Goal: Task Accomplishment & Management: Complete application form

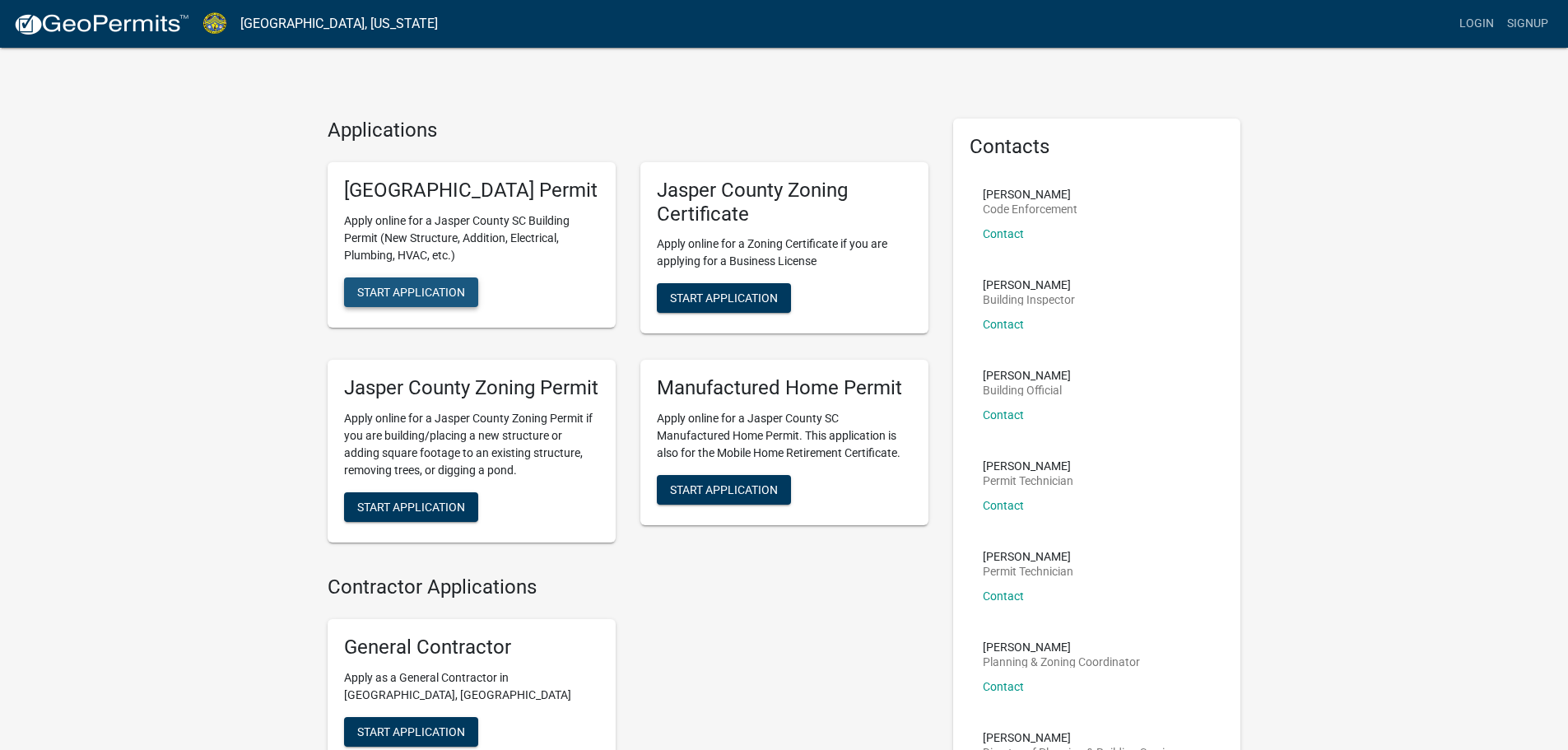
click at [411, 298] on span "Start Application" at bounding box center [411, 291] width 108 height 13
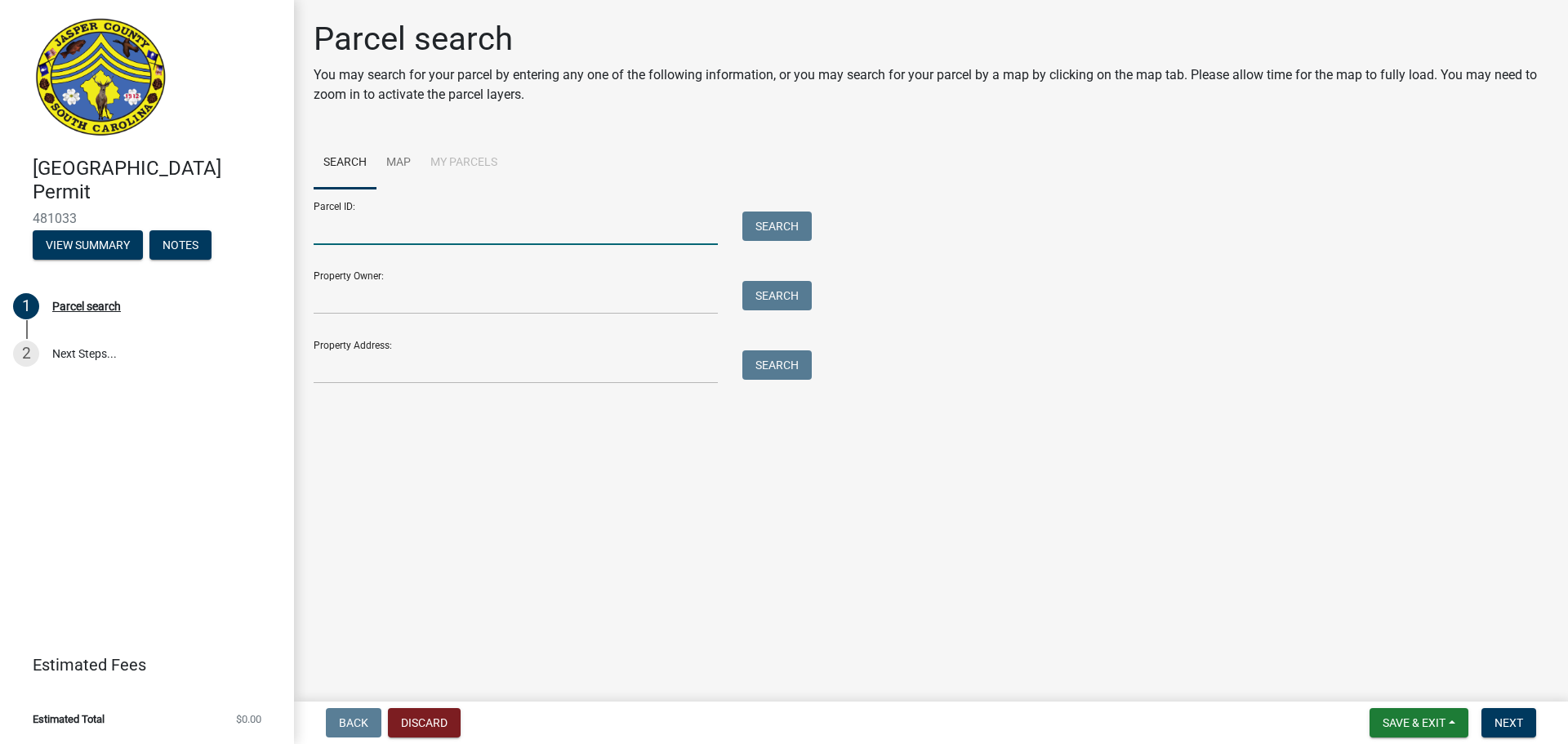
click at [332, 231] on input "Parcel ID:" at bounding box center [516, 228] width 405 height 34
paste input "[PHONE_NUMBER]"
type input "[PHONE_NUMBER]"
click at [753, 230] on button "Search" at bounding box center [778, 227] width 69 height 29
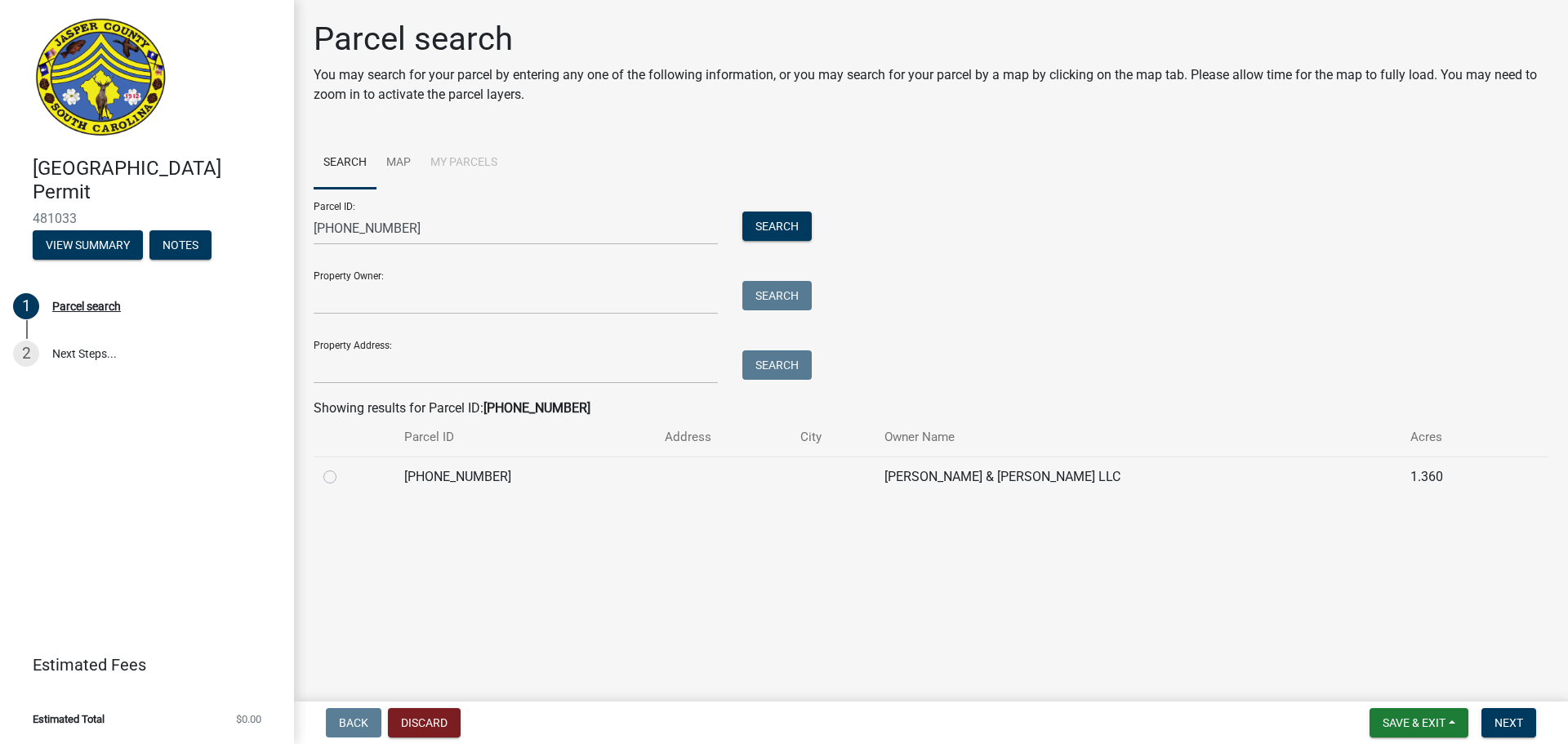
click at [343, 467] on label at bounding box center [343, 467] width 0 height 0
click at [343, 474] on input "radio" at bounding box center [349, 472] width 10 height 10
radio input "true"
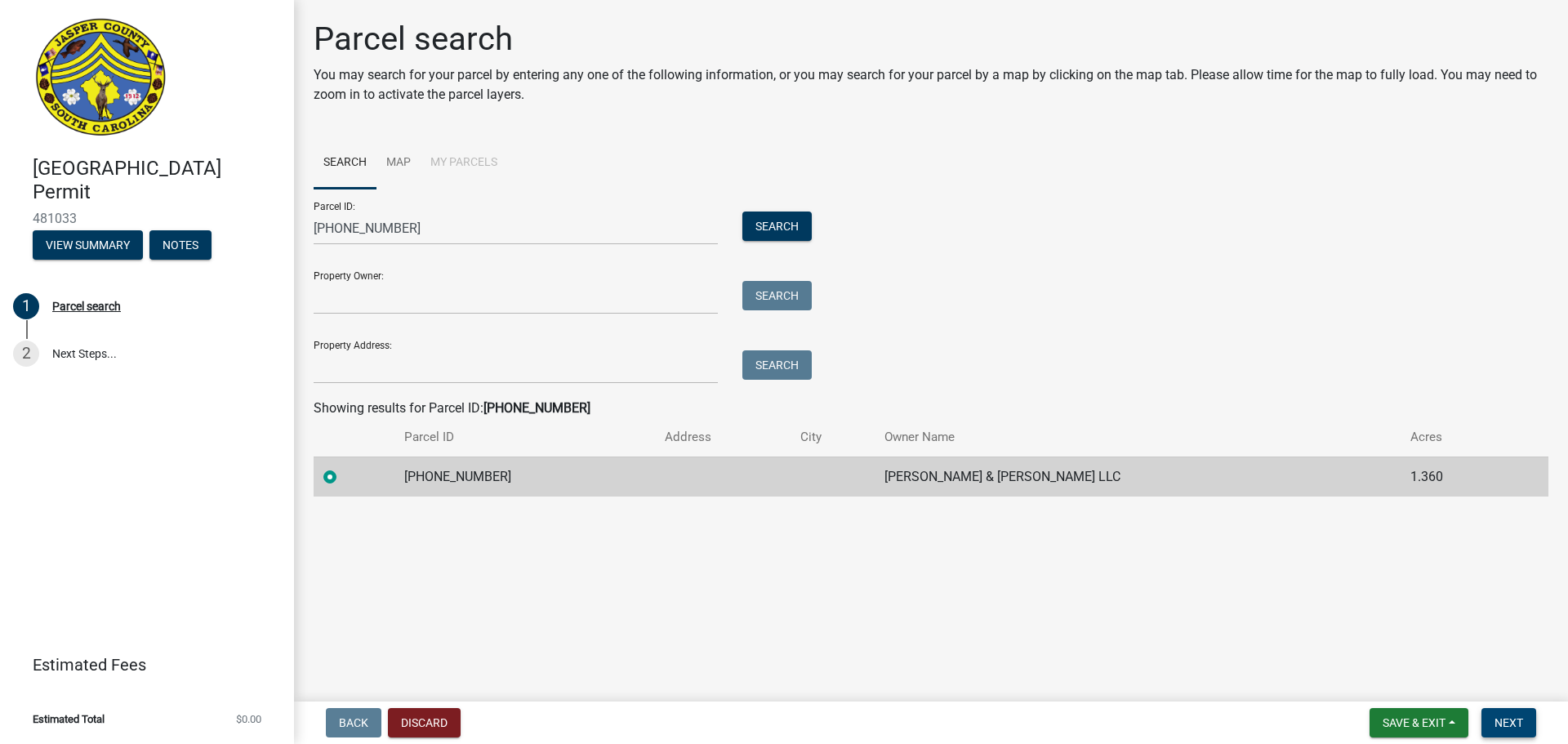
click at [1497, 720] on span "Next" at bounding box center [1508, 722] width 29 height 13
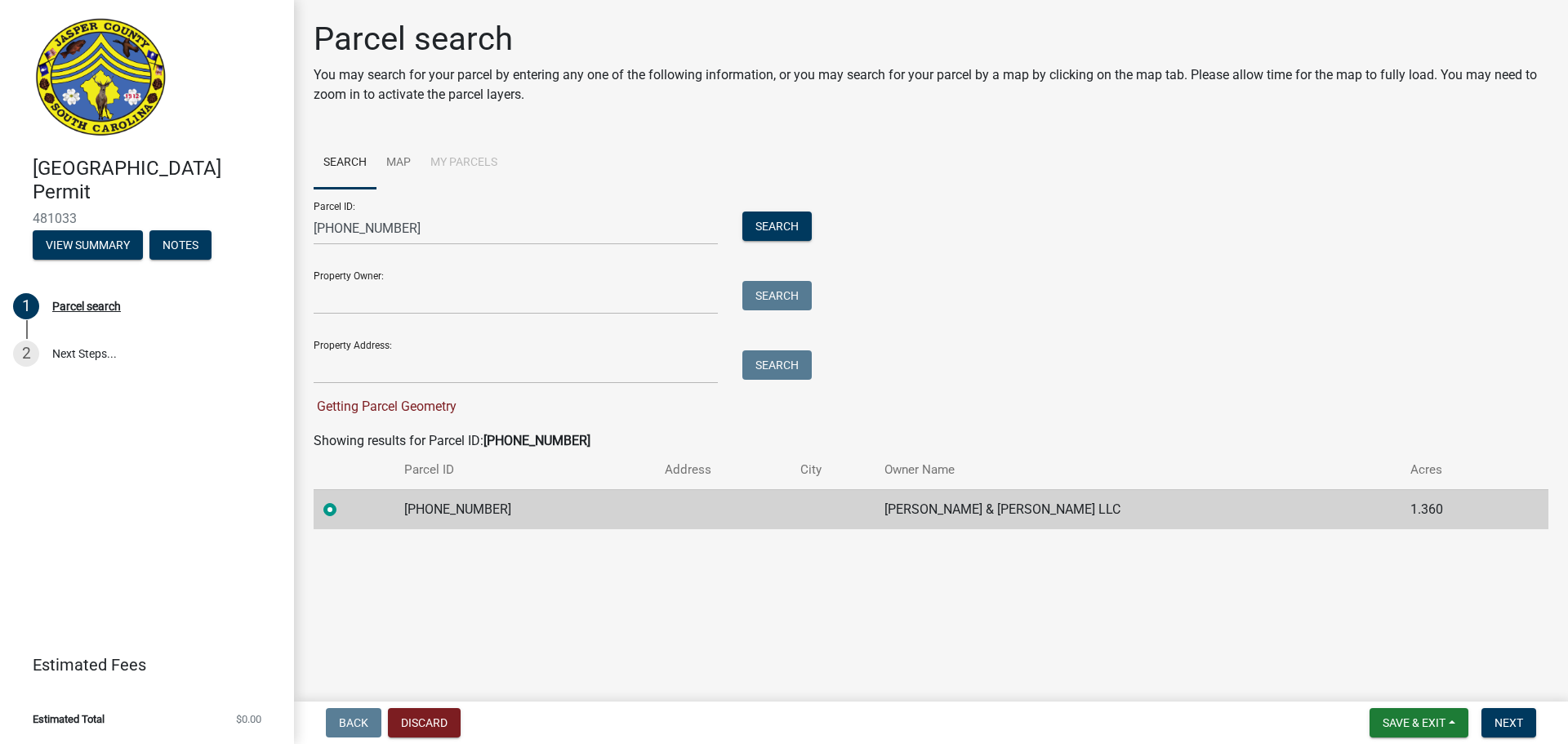
click at [547, 523] on td "[PHONE_NUMBER]" at bounding box center [524, 510] width 260 height 40
click at [445, 509] on td "[PHONE_NUMBER]" at bounding box center [524, 510] width 260 height 40
click at [777, 233] on button "Search" at bounding box center [778, 227] width 69 height 29
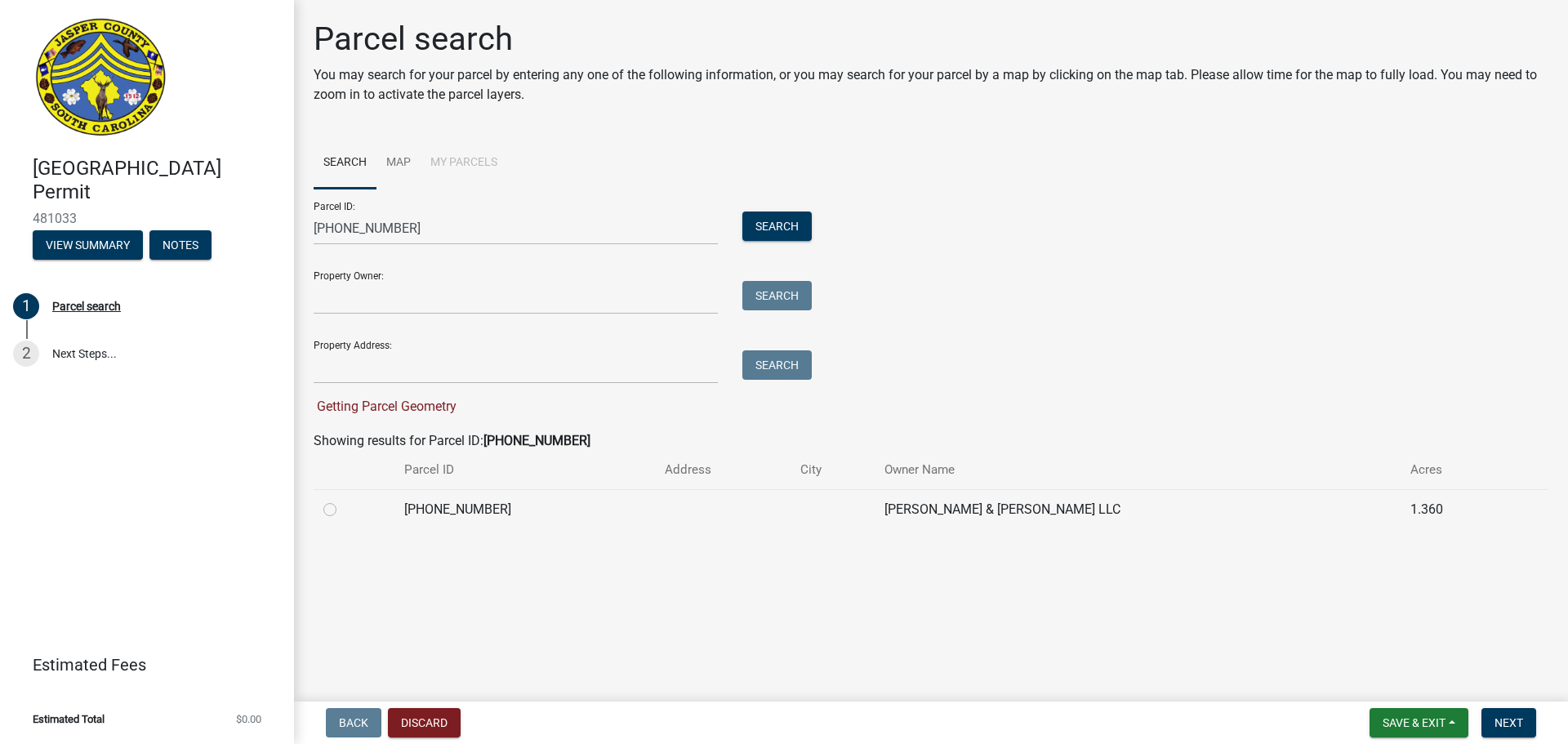
click at [322, 514] on td at bounding box center [355, 510] width 81 height 40
click at [343, 500] on label at bounding box center [343, 500] width 0 height 0
click at [343, 510] on input "radio" at bounding box center [349, 505] width 10 height 10
radio input "true"
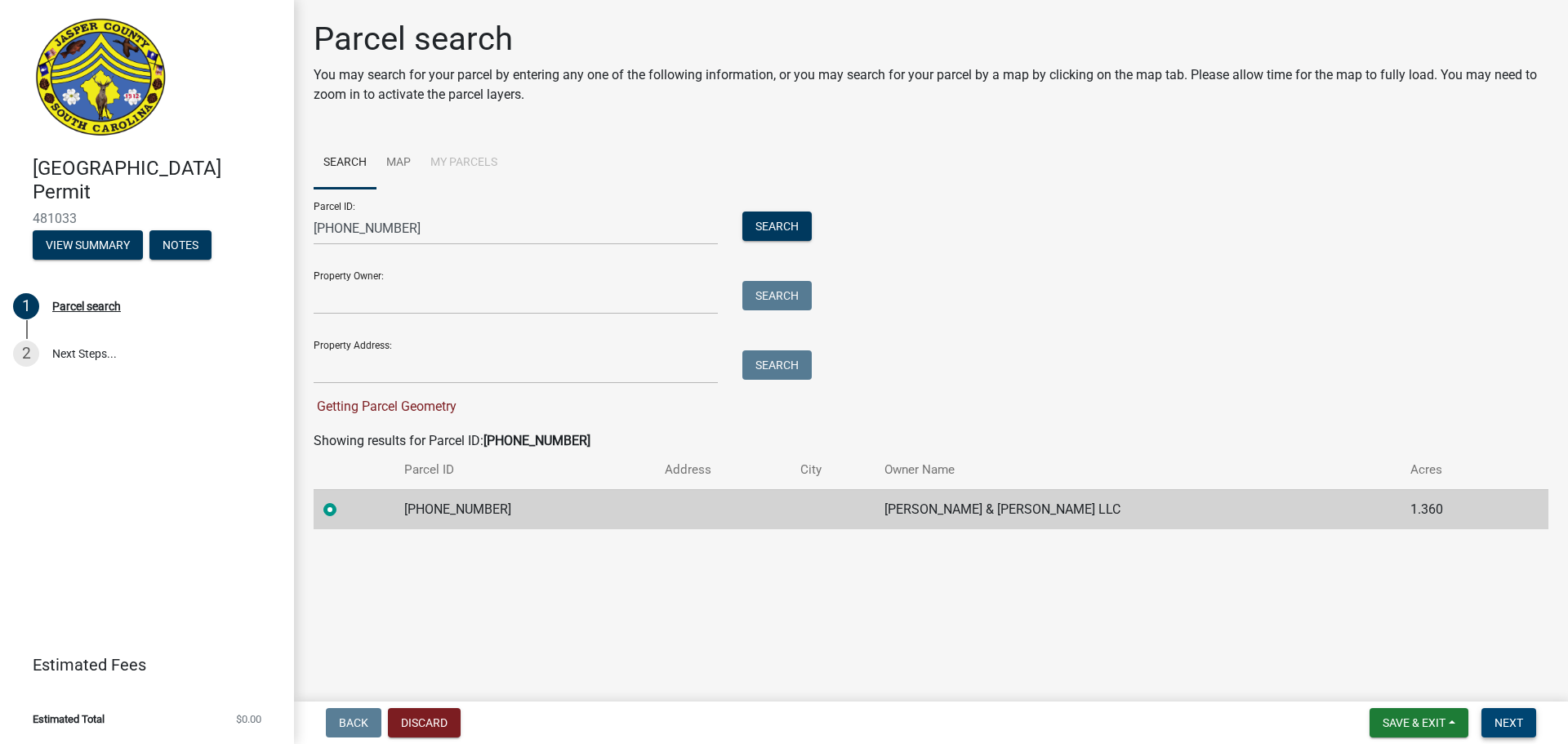
click at [1509, 728] on span "Next" at bounding box center [1508, 722] width 29 height 13
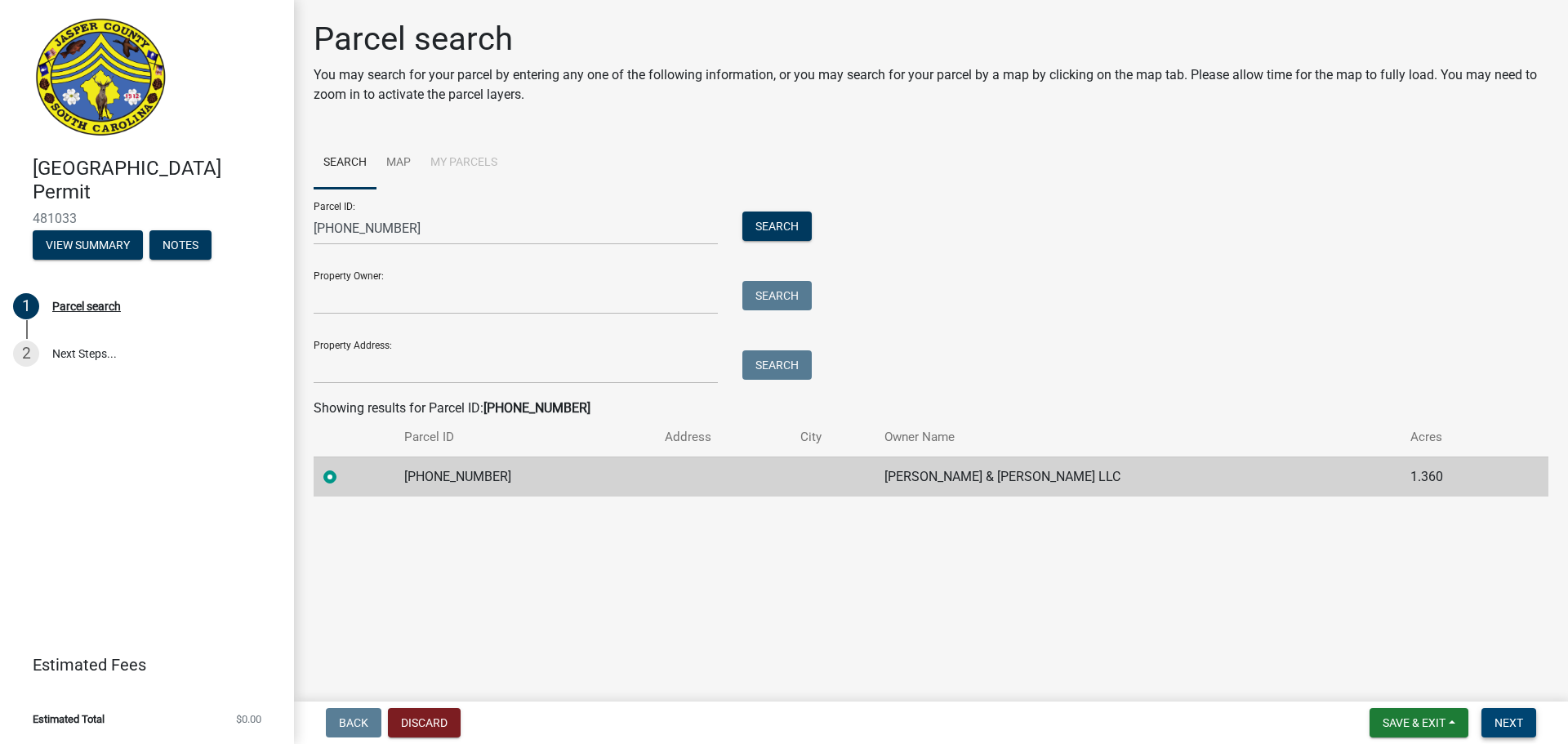
click at [1514, 726] on span "Next" at bounding box center [1508, 722] width 29 height 13
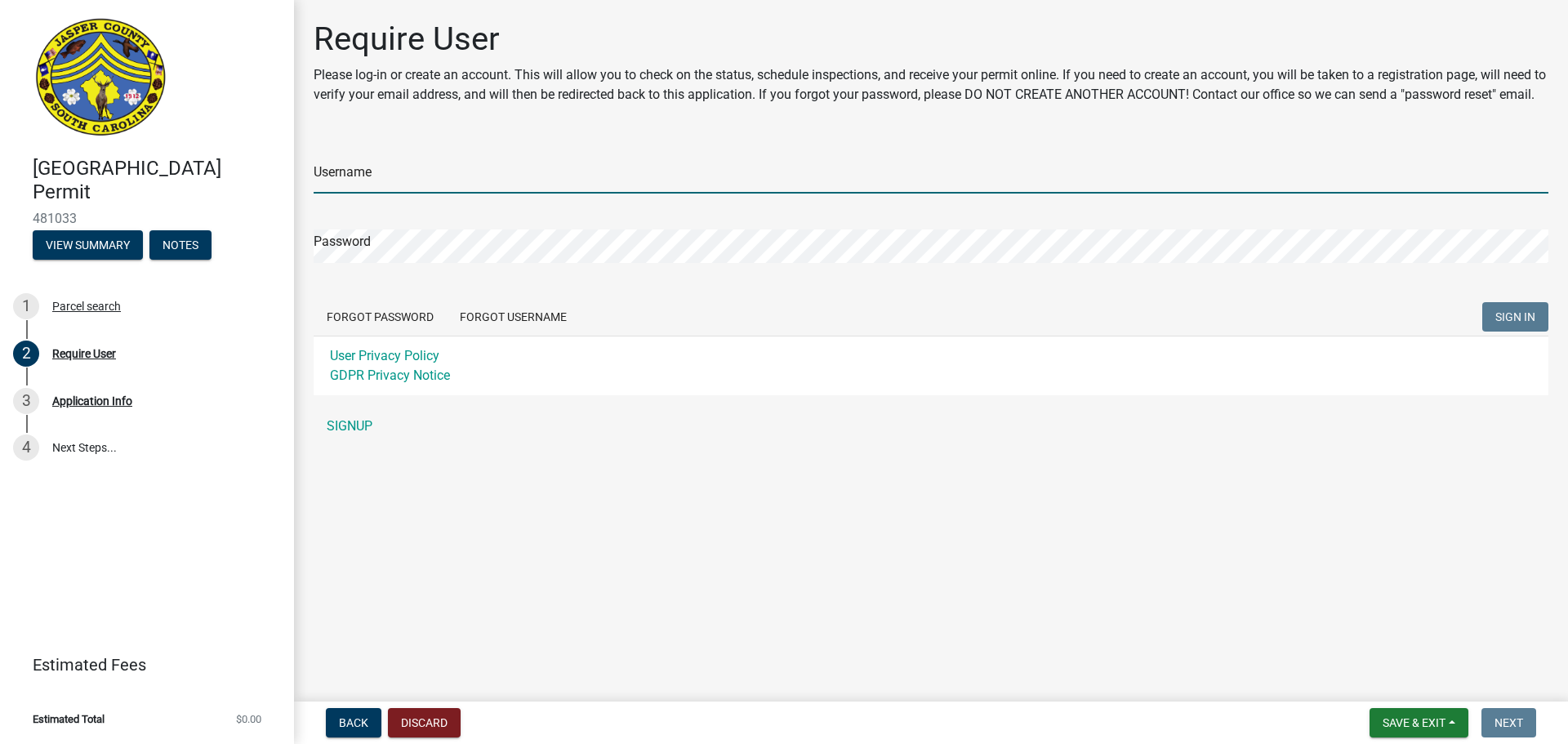
click at [365, 194] on input "Username" at bounding box center [931, 176] width 1235 height 34
type input "[PERSON_NAME][EMAIL_ADDRESS][PERSON_NAME][DOMAIN_NAME]"
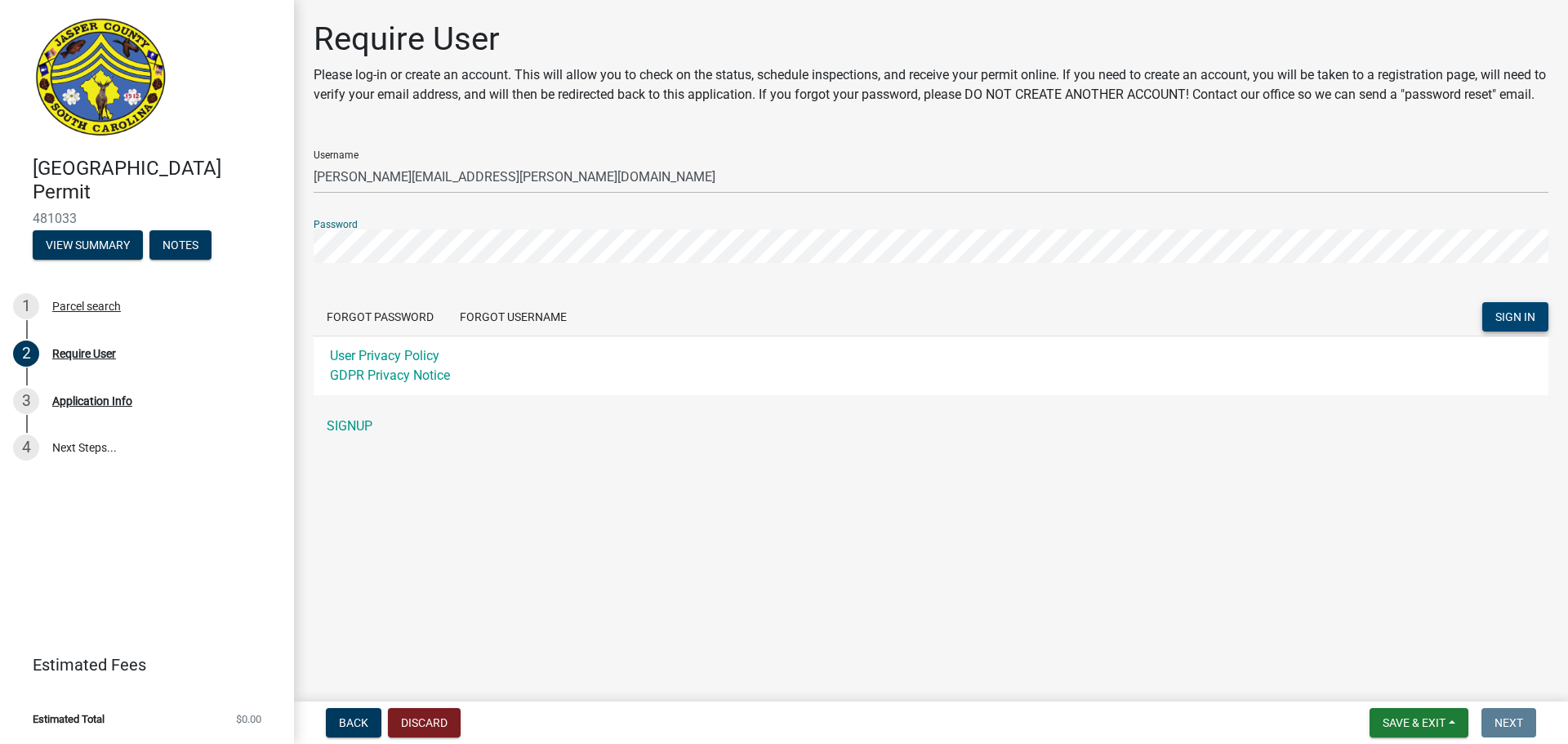
click at [1513, 331] on button "SIGN IN" at bounding box center [1515, 317] width 67 height 29
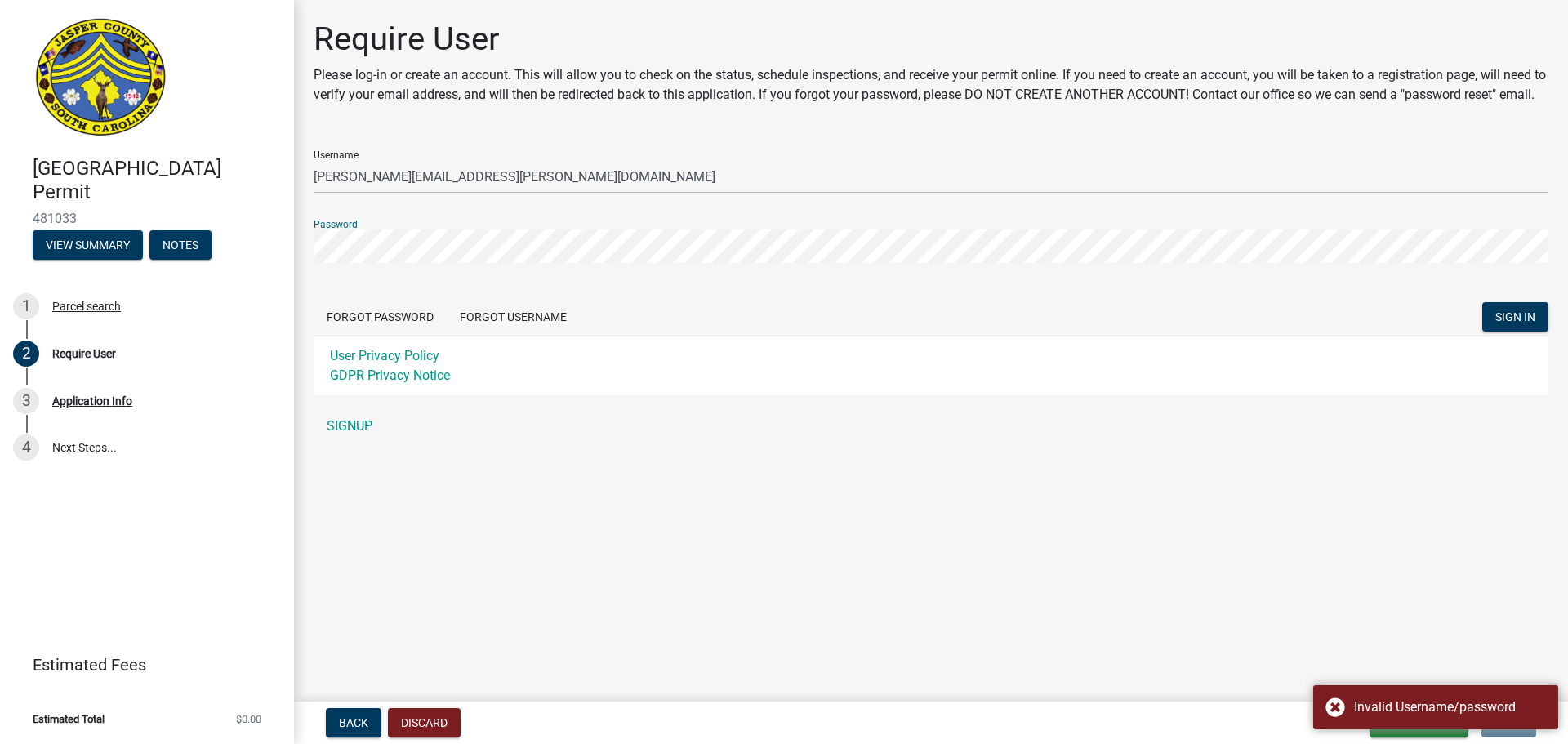
click at [191, 262] on div "[GEOGRAPHIC_DATA] Permit 481033 View Summary Notes 1 Parcel search 2 Require Us…" at bounding box center [784, 372] width 1568 height 744
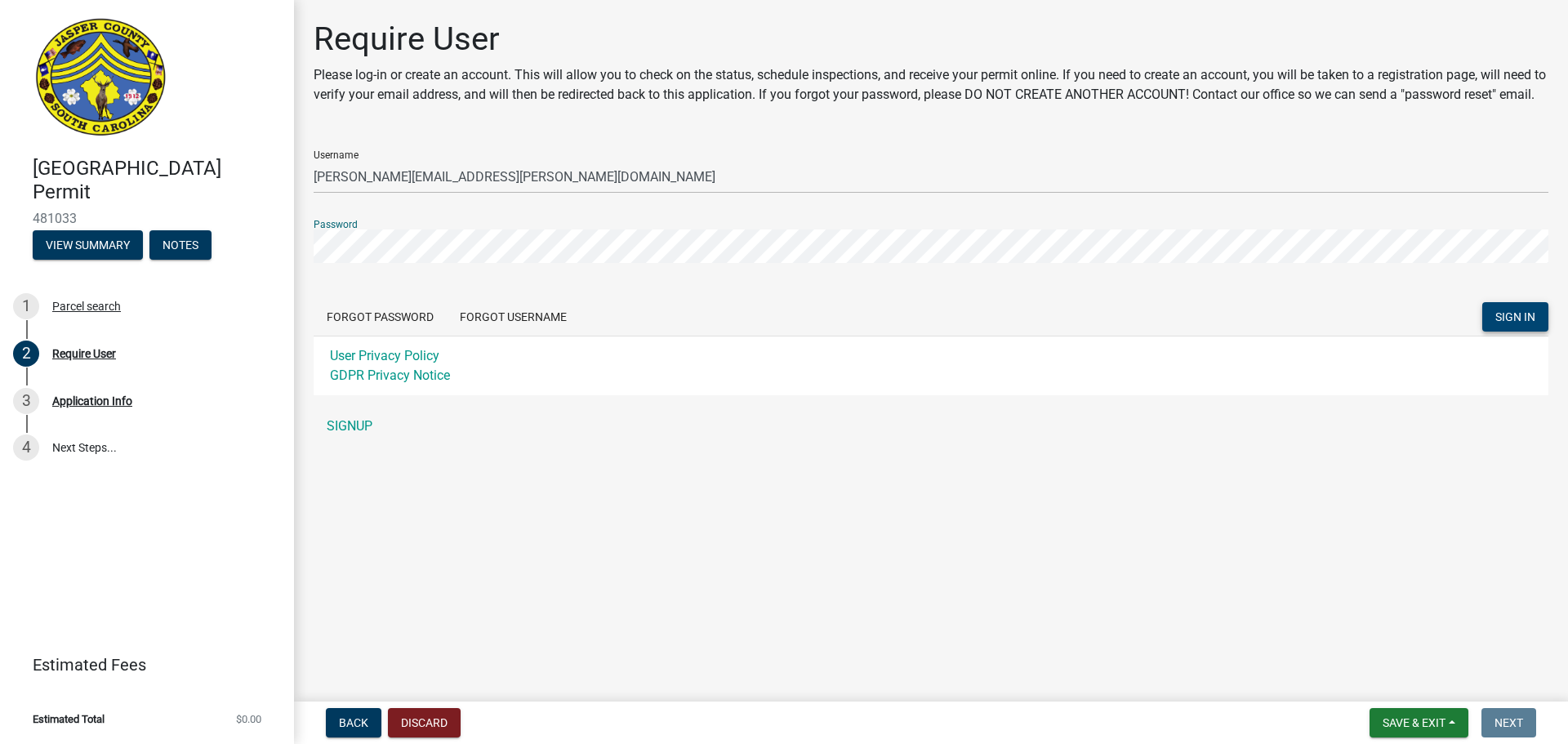
click at [1514, 331] on button "SIGN IN" at bounding box center [1515, 317] width 67 height 29
click at [370, 443] on link "SIGNUP" at bounding box center [931, 427] width 1235 height 33
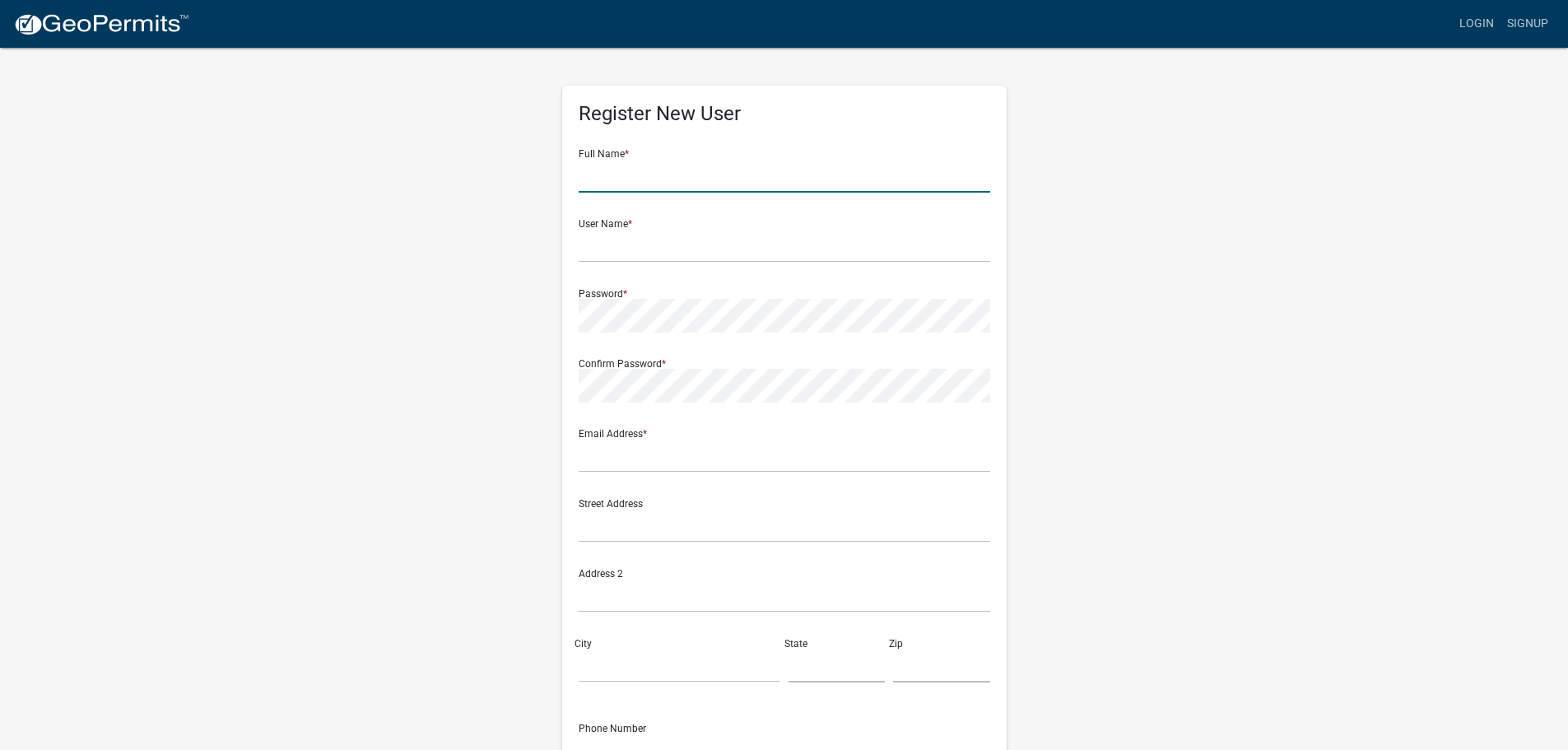
click at [594, 183] on input "text" at bounding box center [784, 175] width 411 height 34
type input "[PERSON_NAME]"
type input "[STREET_ADDRESS][PERSON_NAME]"
type input "[GEOGRAPHIC_DATA]"
type input "Tx"
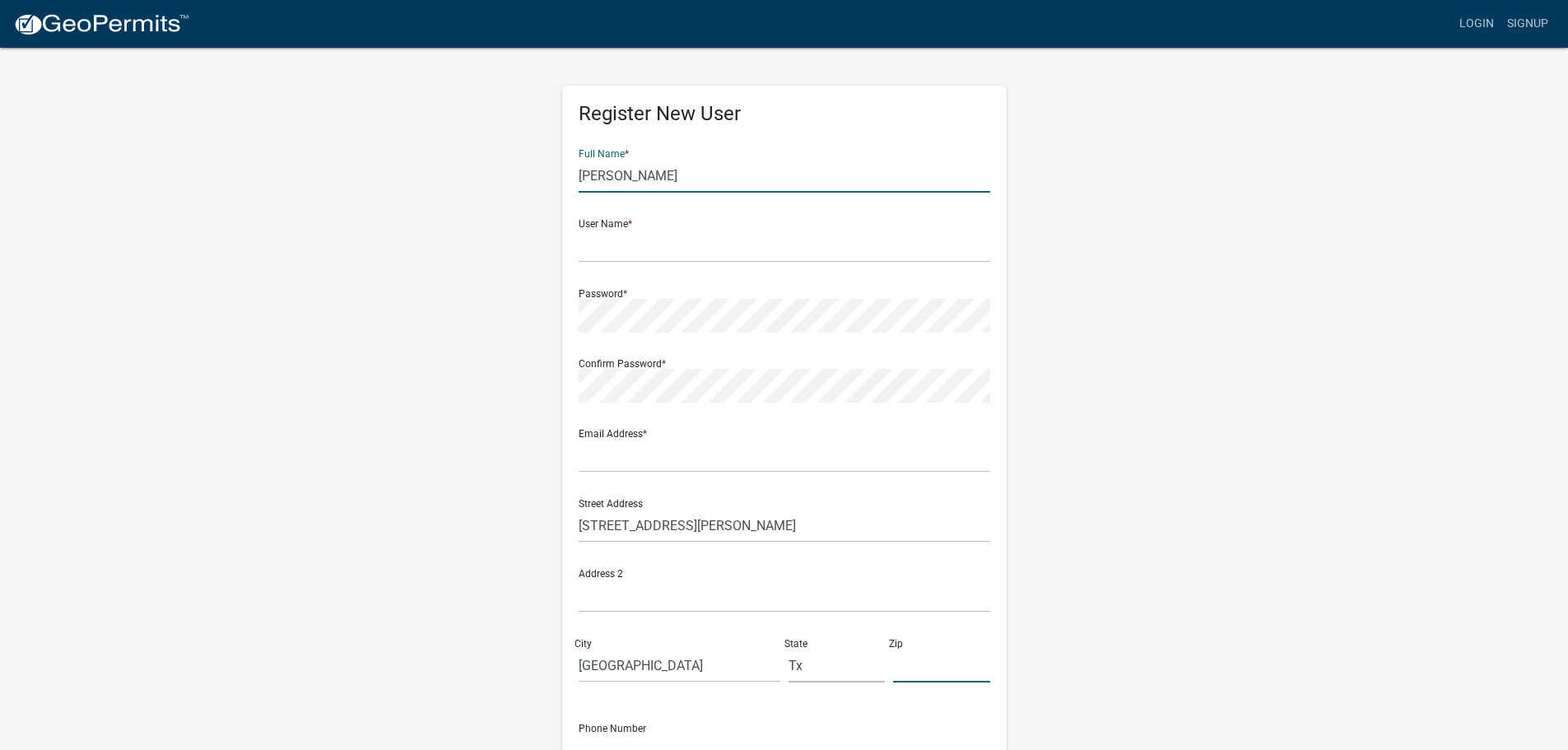
type input "77024"
click at [614, 245] on input "text" at bounding box center [784, 246] width 411 height 34
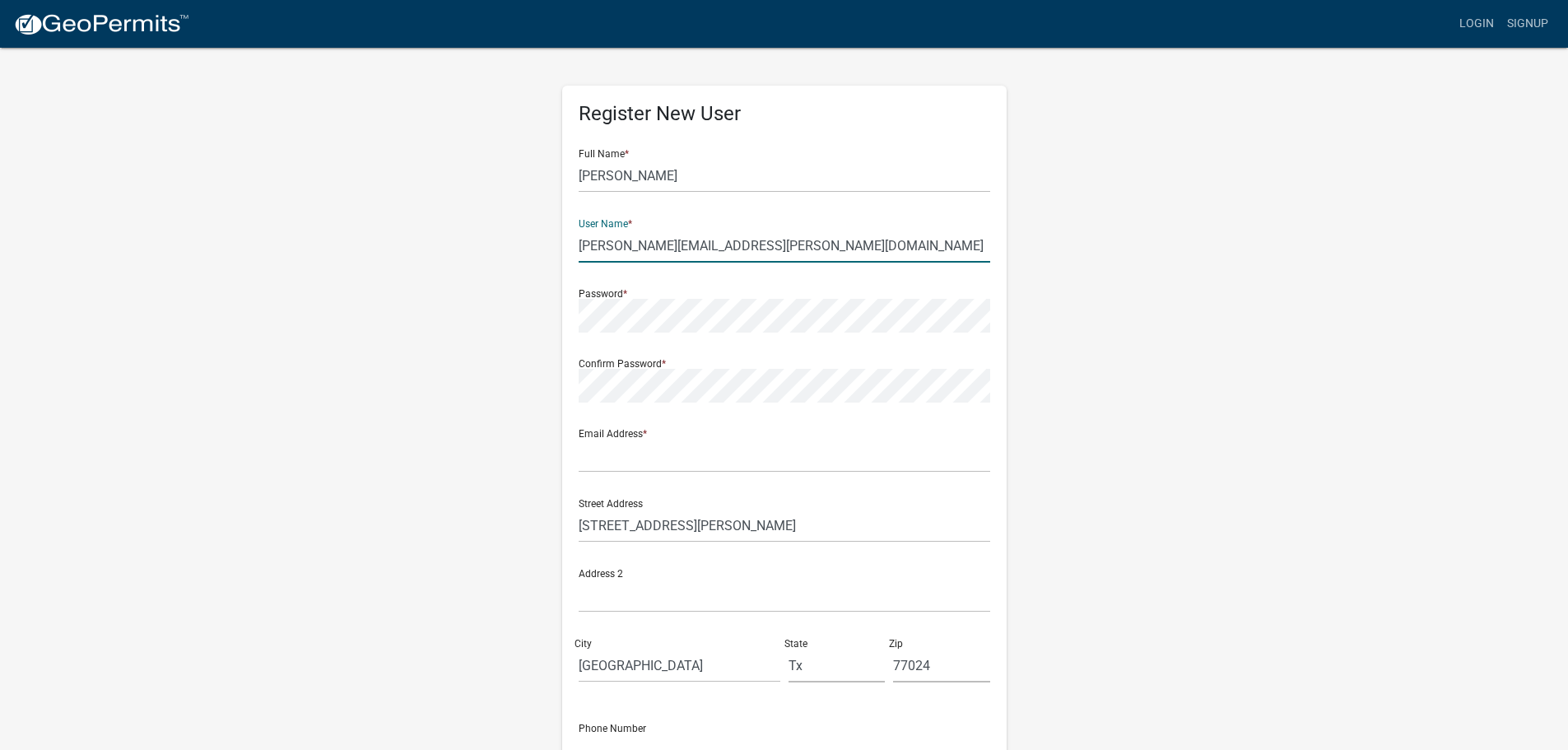
type input "[PERSON_NAME][EMAIL_ADDRESS][PERSON_NAME][DOMAIN_NAME]"
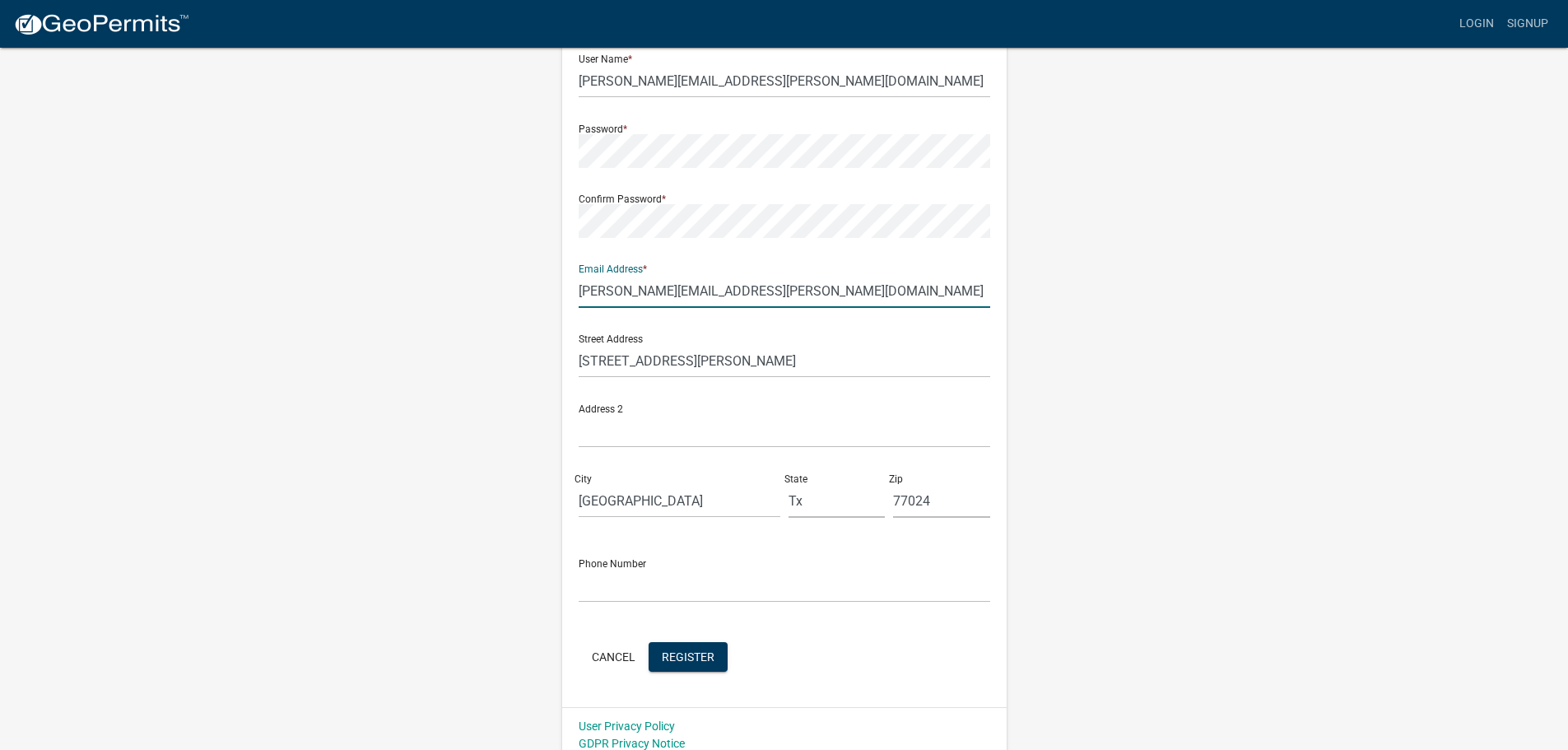
scroll to position [177, 0]
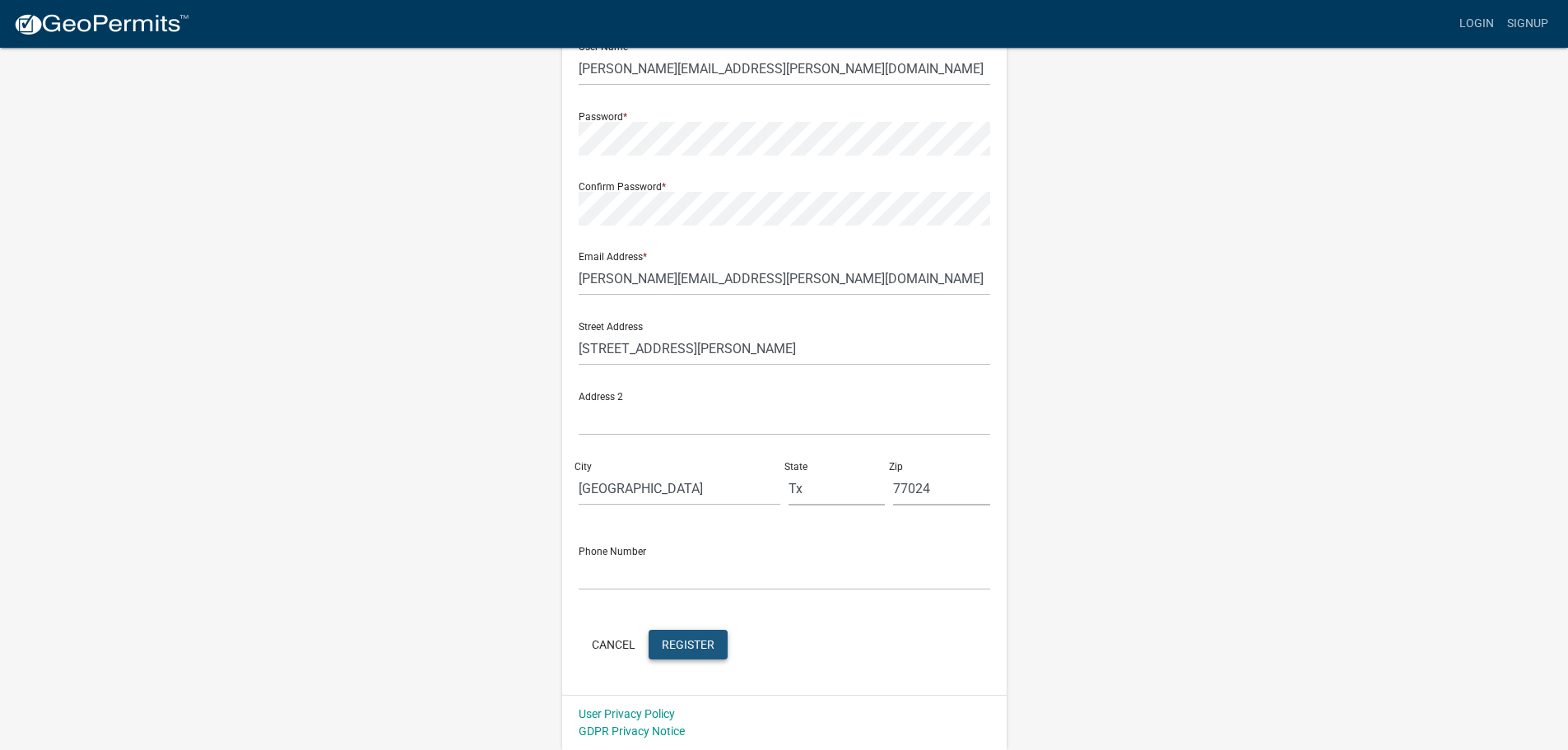
click at [704, 634] on button "Register" at bounding box center [688, 645] width 79 height 30
